Goal: Check status: Check status

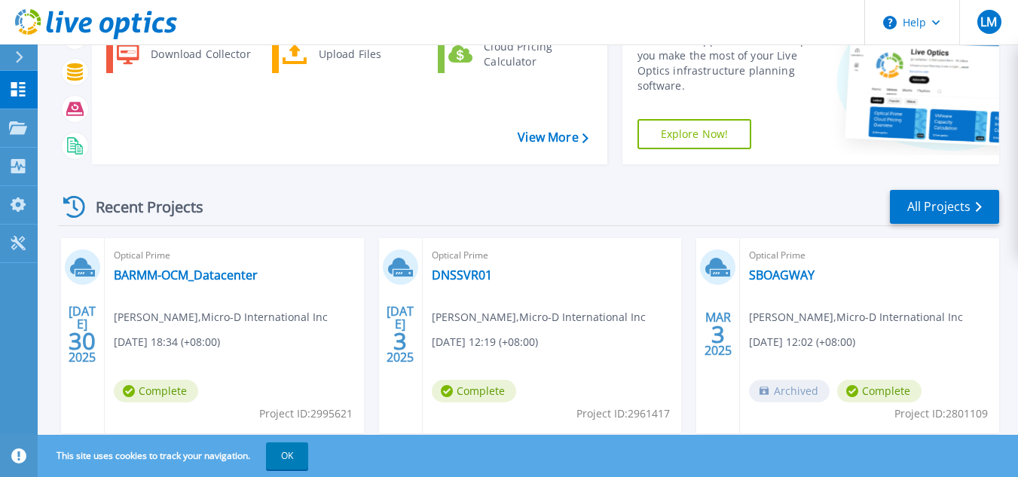
scroll to position [169, 0]
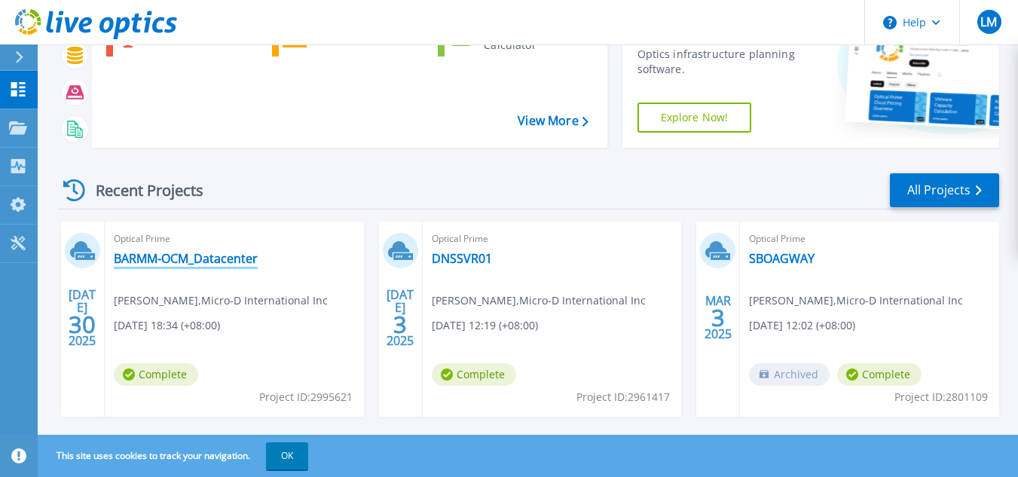
click at [249, 259] on link "BARMM-OCM_Datacenter" at bounding box center [186, 258] width 144 height 15
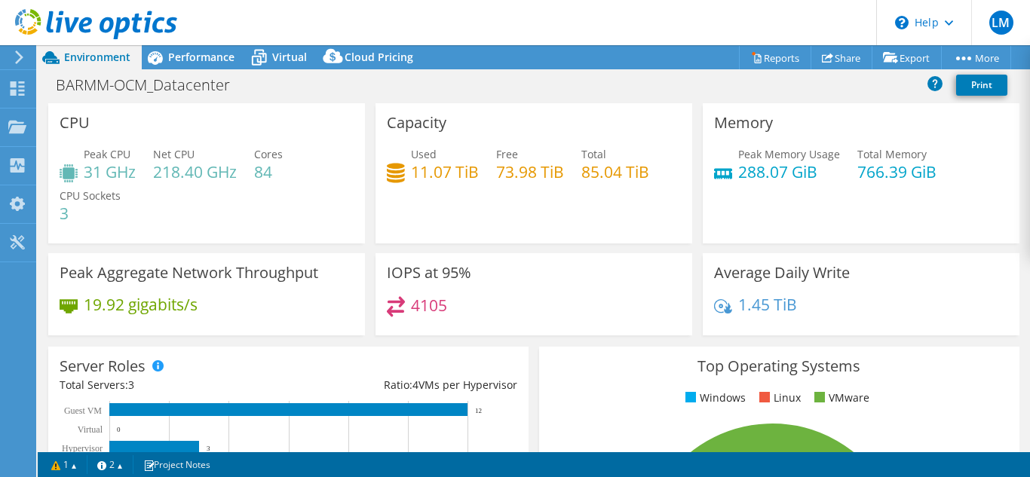
select select "USD"
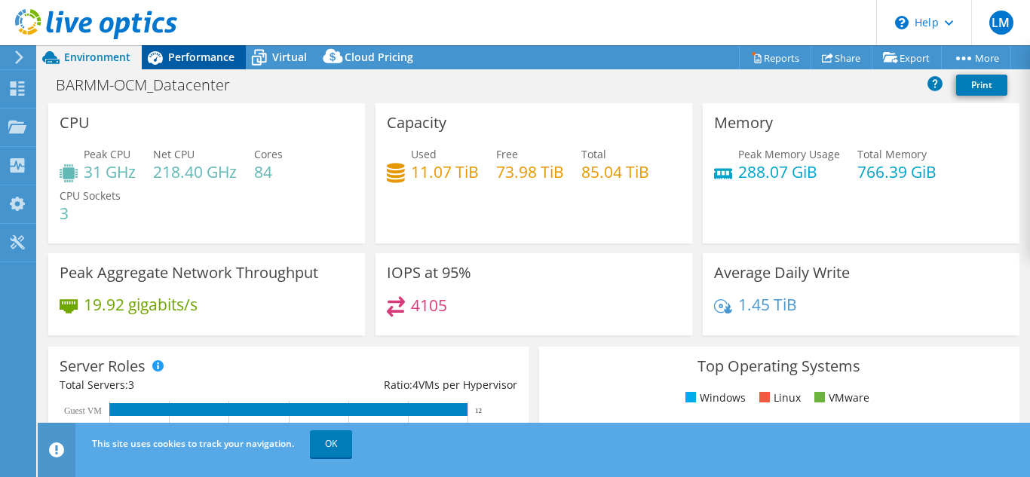
click at [222, 68] on div "Performance" at bounding box center [194, 57] width 104 height 24
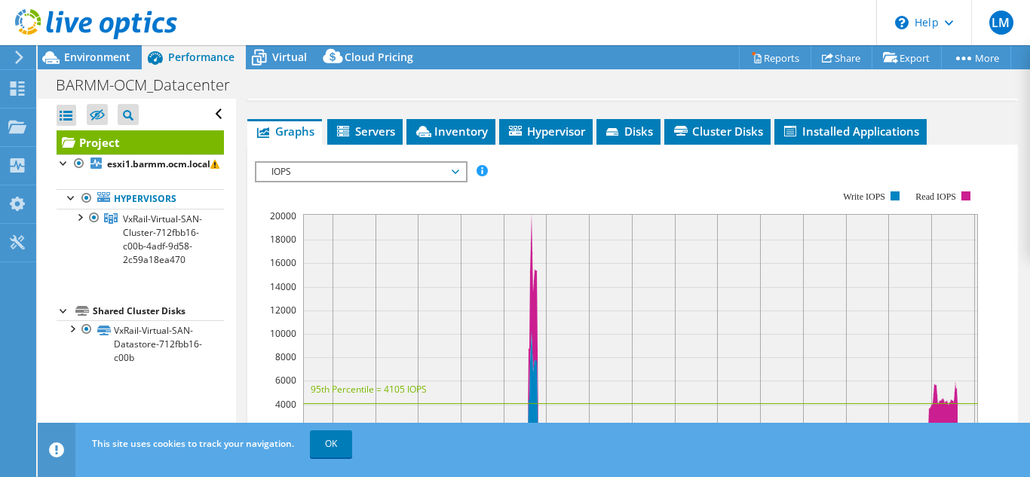
scroll to position [253, 0]
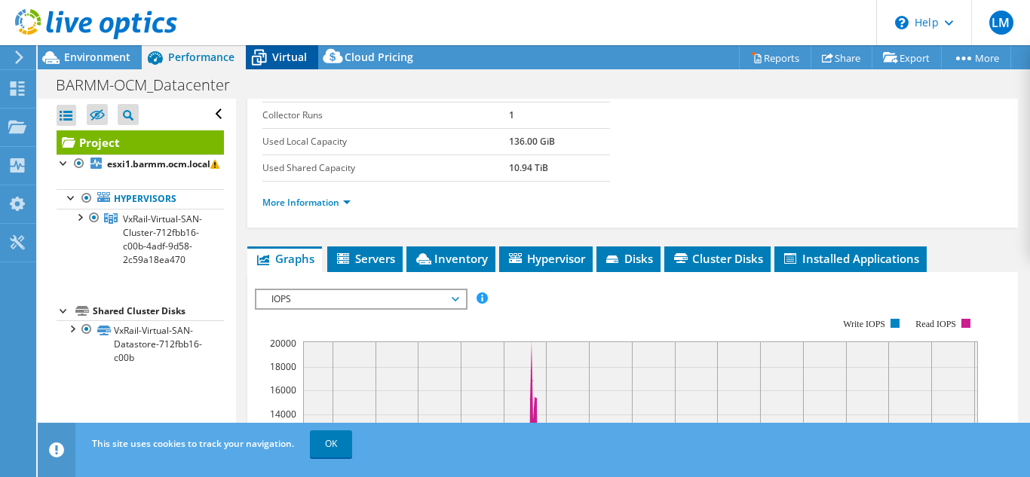
click at [289, 51] on span "Virtual" at bounding box center [289, 57] width 35 height 14
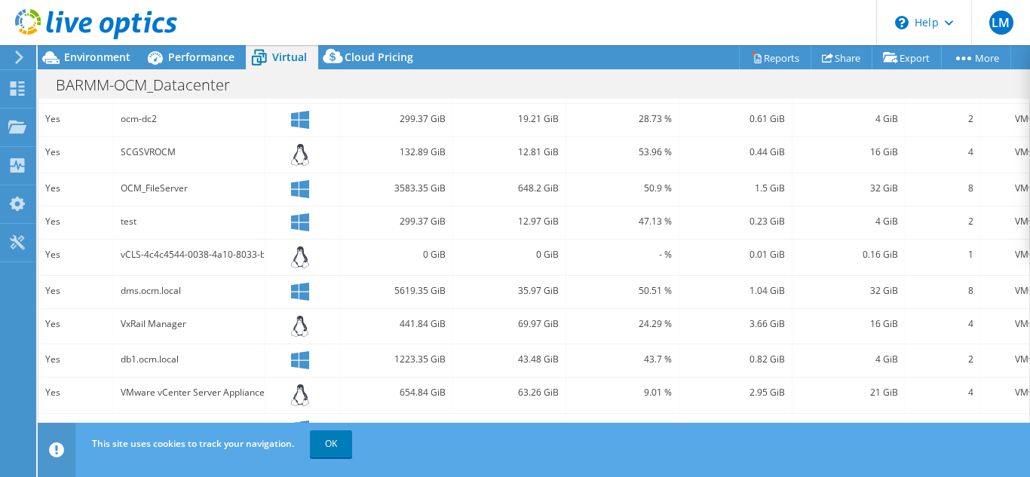
scroll to position [459, 0]
